Goal: Task Accomplishment & Management: Complete application form

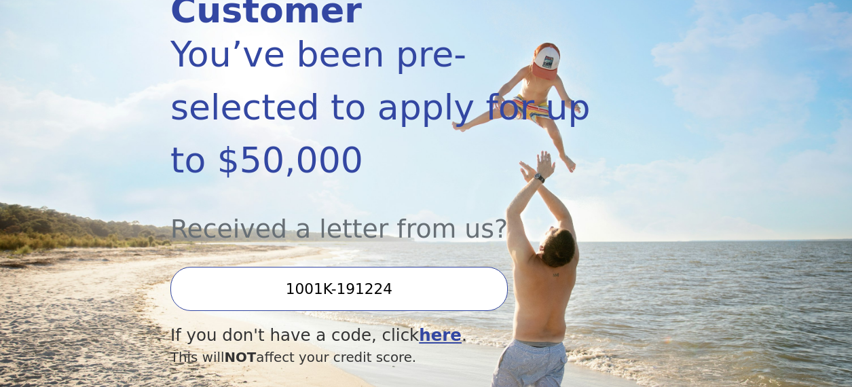
scroll to position [271, 0]
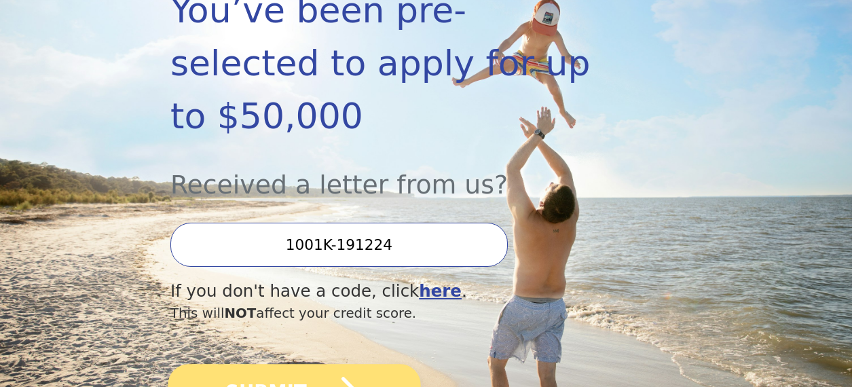
click at [323, 377] on icon "submit" at bounding box center [334, 392] width 49 height 31
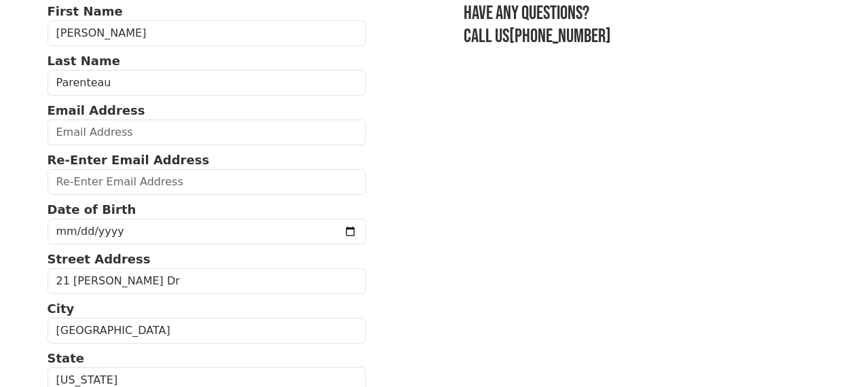
scroll to position [119, 0]
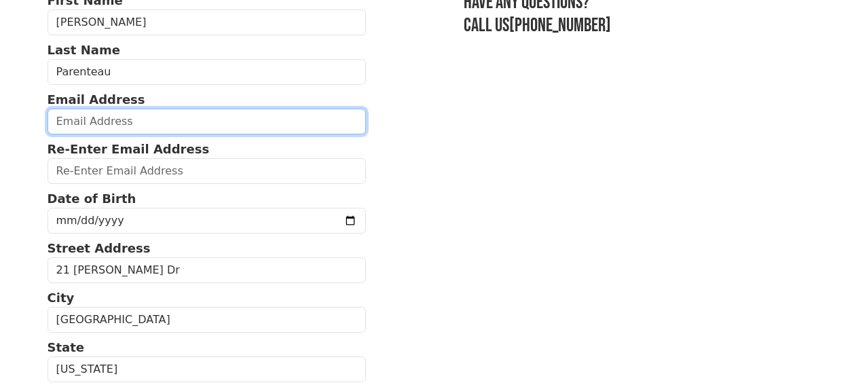
click at [90, 119] on input "email" at bounding box center [207, 122] width 319 height 26
type input "lnrsp@frontier.com"
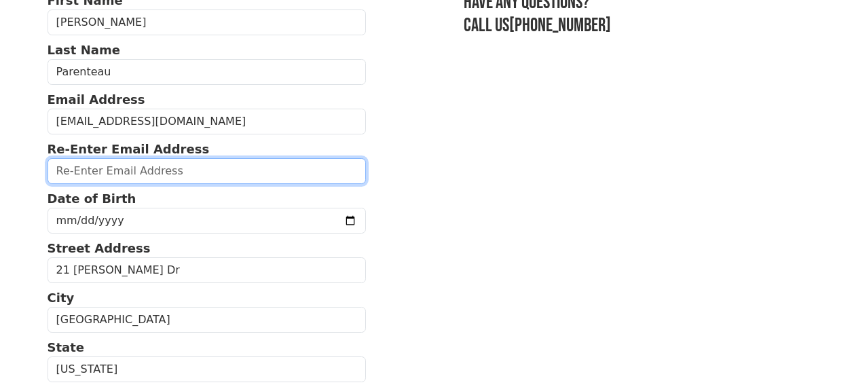
click at [114, 174] on input "email" at bounding box center [207, 171] width 319 height 26
type input "lnrsp@frontier.com"
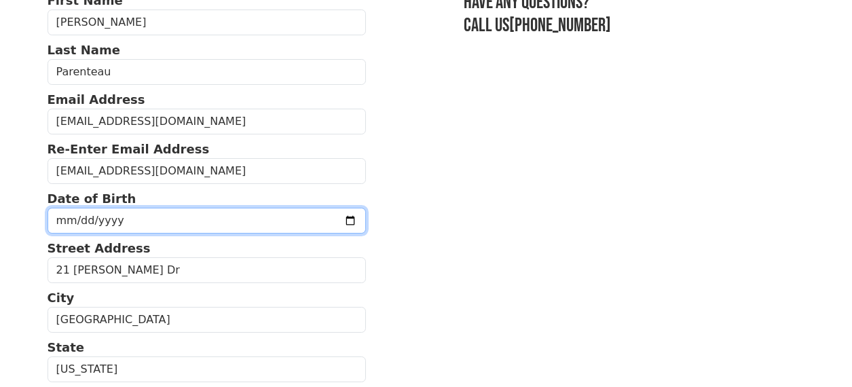
click at [61, 225] on input "date" at bounding box center [207, 221] width 319 height 26
type input "1968-01-11"
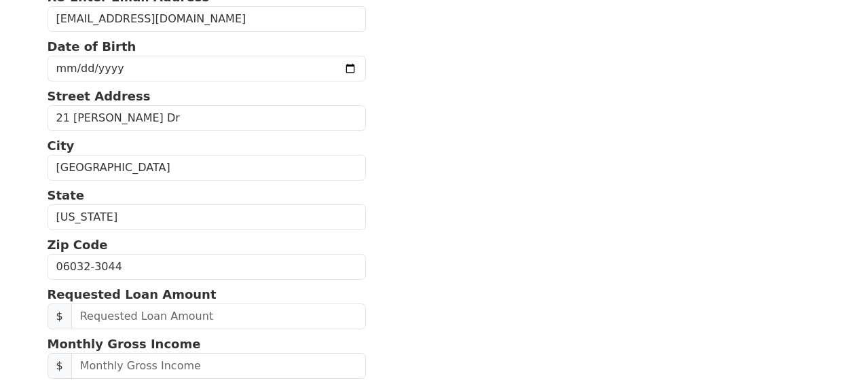
scroll to position [380, 0]
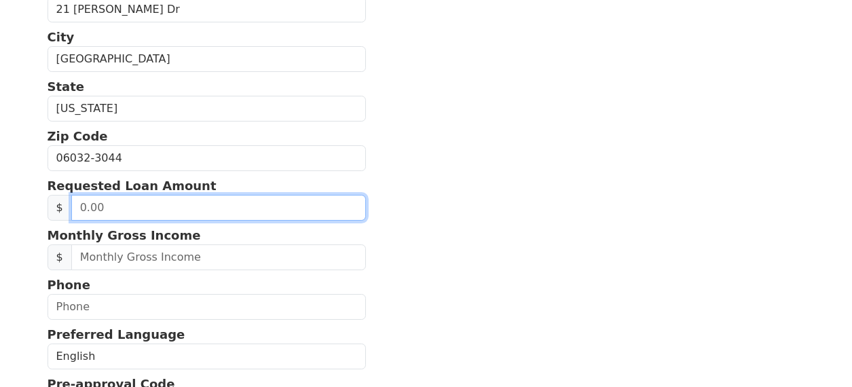
click at [197, 202] on input "text" at bounding box center [218, 208] width 295 height 26
type input "20,000.00"
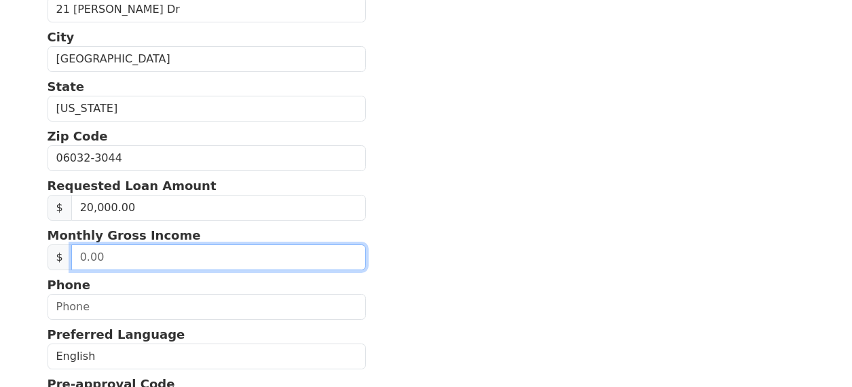
click at [166, 257] on input "text" at bounding box center [218, 257] width 295 height 26
type input "7,878.00"
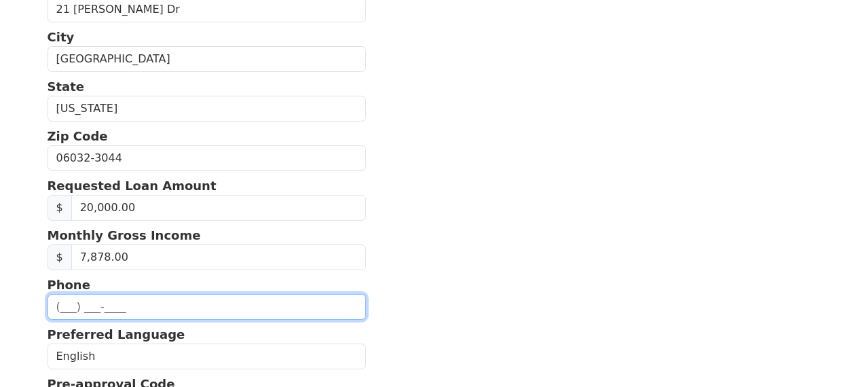
click at [135, 300] on input "text" at bounding box center [207, 307] width 319 height 26
type input "(860) 212-4804"
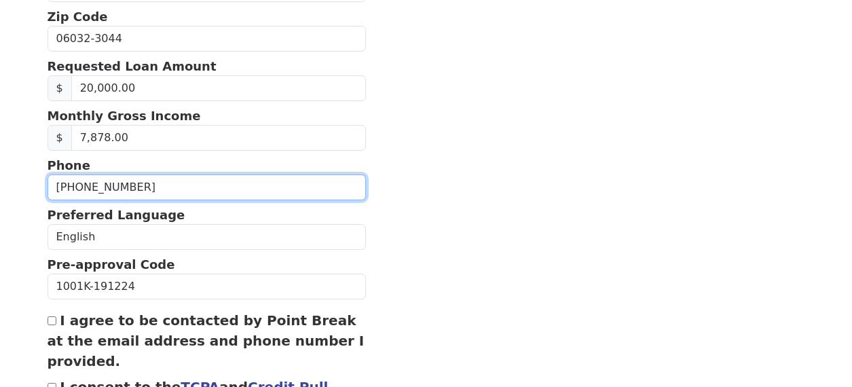
scroll to position [616, 0]
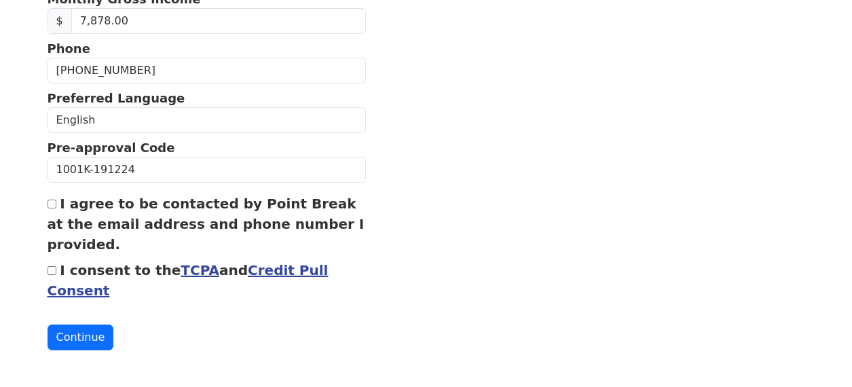
click at [54, 205] on input "I agree to be contacted by Point Break at the email address and phone number I …" at bounding box center [52, 204] width 9 height 9
checkbox input "true"
click at [57, 273] on div "I consent to the TCPA and Credit Pull Consent" at bounding box center [207, 280] width 319 height 41
click at [54, 273] on input "I consent to the TCPA and Credit Pull Consent" at bounding box center [52, 270] width 9 height 9
checkbox input "true"
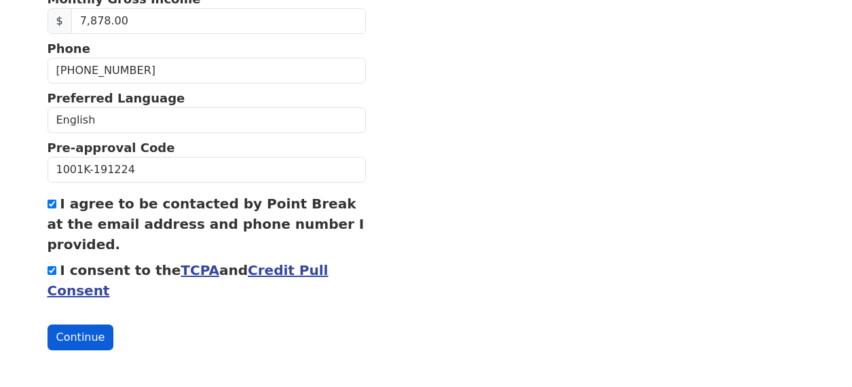
click at [94, 333] on button "Continue" at bounding box center [81, 337] width 67 height 26
